Goal: Navigation & Orientation: Find specific page/section

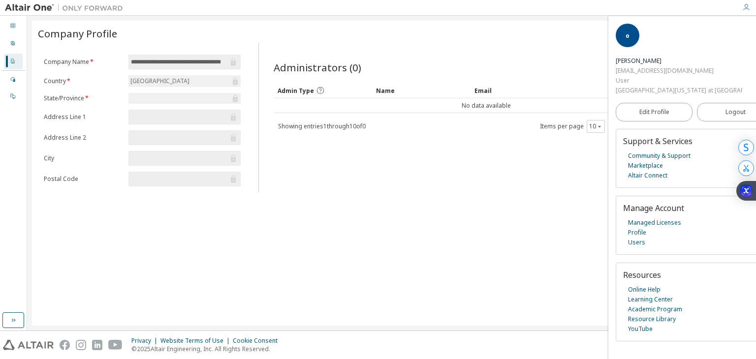
click at [745, 10] on icon "button" at bounding box center [746, 7] width 8 height 8
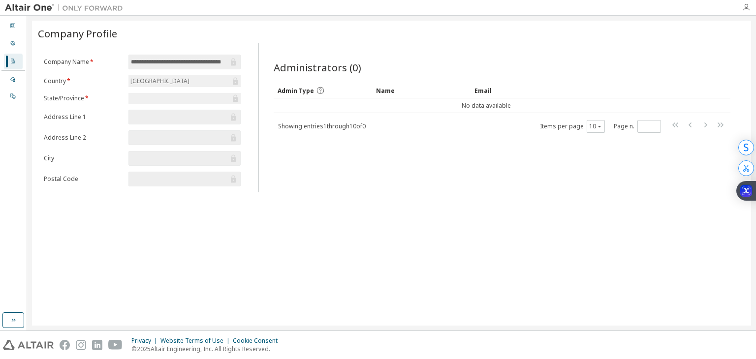
click at [745, 10] on icon "button" at bounding box center [746, 7] width 8 height 8
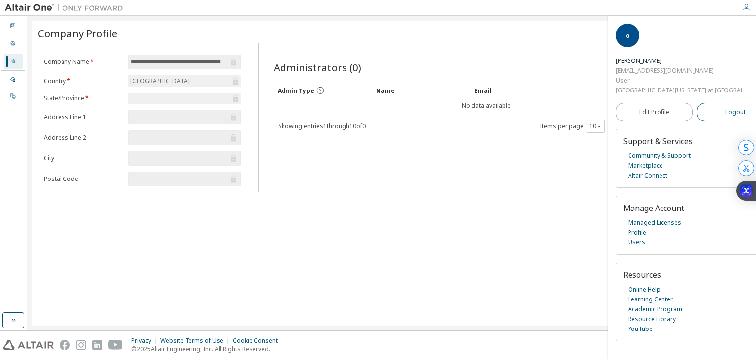
click at [725, 107] on span "Logout" at bounding box center [735, 112] width 20 height 10
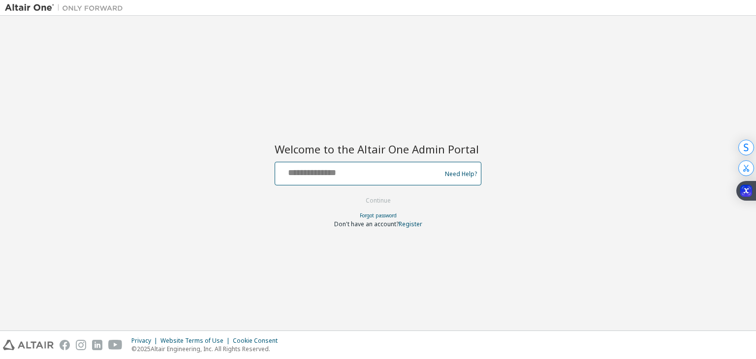
click at [364, 176] on input "text" at bounding box center [359, 171] width 161 height 14
type input "**********"
click at [378, 203] on button "Continue" at bounding box center [378, 200] width 46 height 15
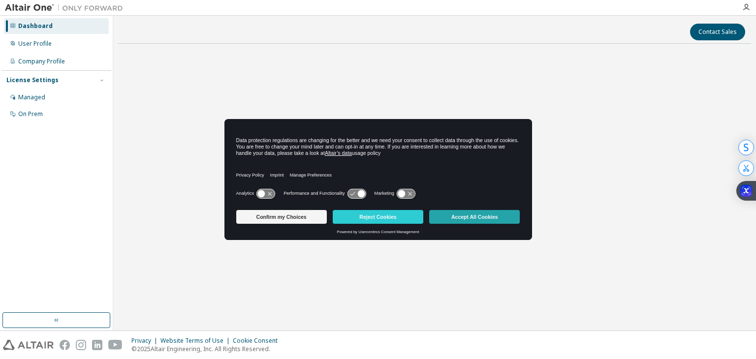
click at [482, 219] on button "Accept All Cookies" at bounding box center [474, 217] width 91 height 14
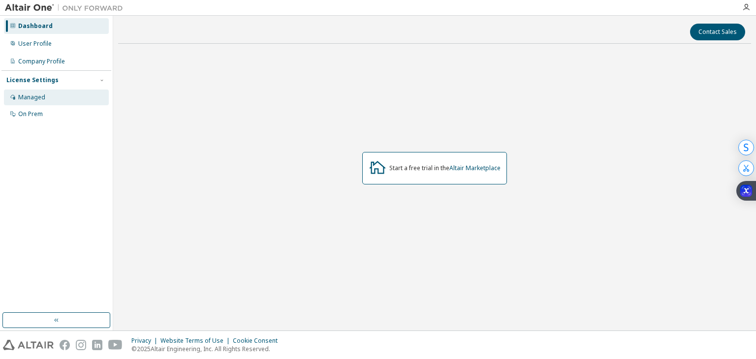
click at [35, 101] on div "Managed" at bounding box center [31, 97] width 27 height 8
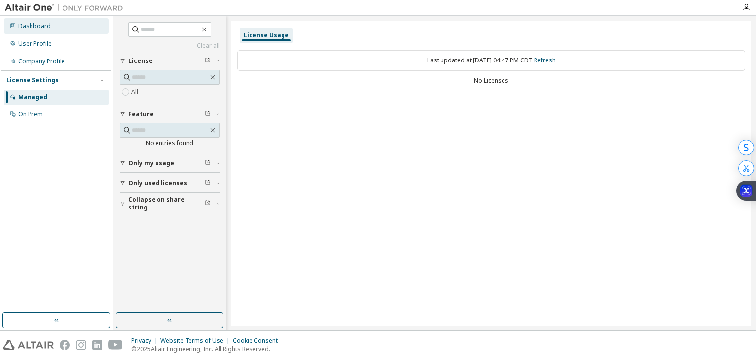
click at [33, 24] on div "Dashboard" at bounding box center [34, 26] width 32 height 8
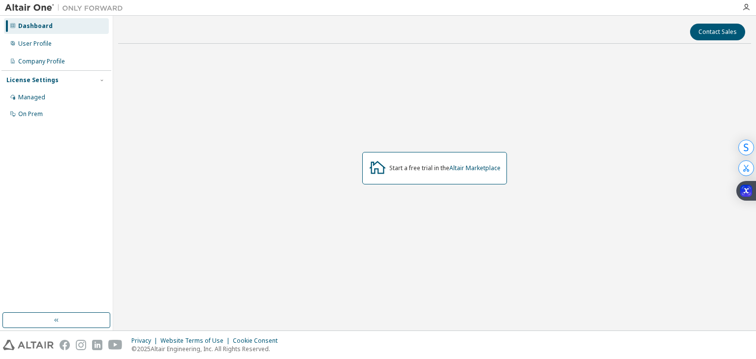
click at [26, 4] on img at bounding box center [66, 8] width 123 height 10
click at [38, 314] on button "button" at bounding box center [56, 320] width 108 height 16
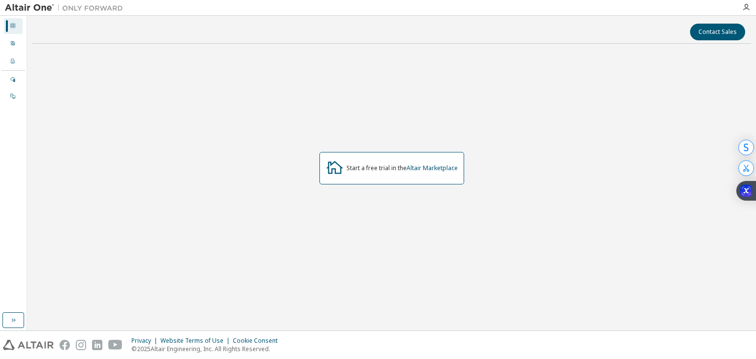
click at [39, 5] on img at bounding box center [66, 8] width 123 height 10
click at [748, 10] on icon "button" at bounding box center [746, 7] width 8 height 8
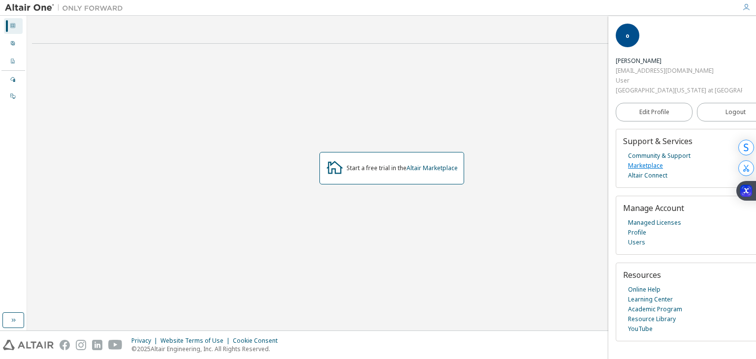
click at [634, 161] on link "Marketplace" at bounding box center [645, 166] width 35 height 10
